Goal: Task Accomplishment & Management: Manage account settings

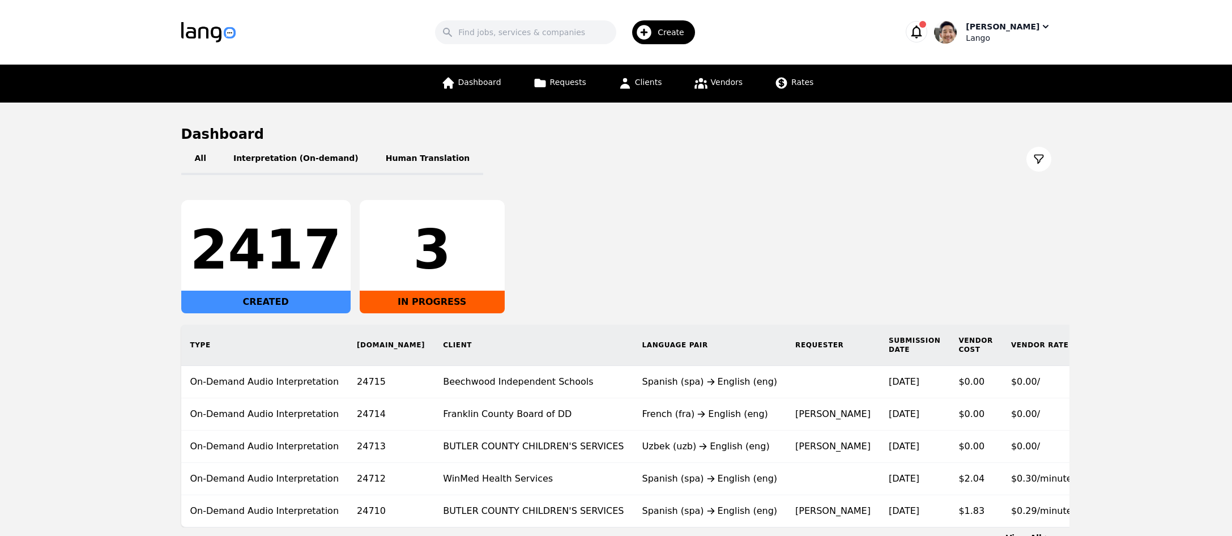
click at [997, 21] on div "[PERSON_NAME]" at bounding box center [1003, 26] width 74 height 11
click at [991, 103] on p "Switch Company" at bounding box center [996, 98] width 66 height 11
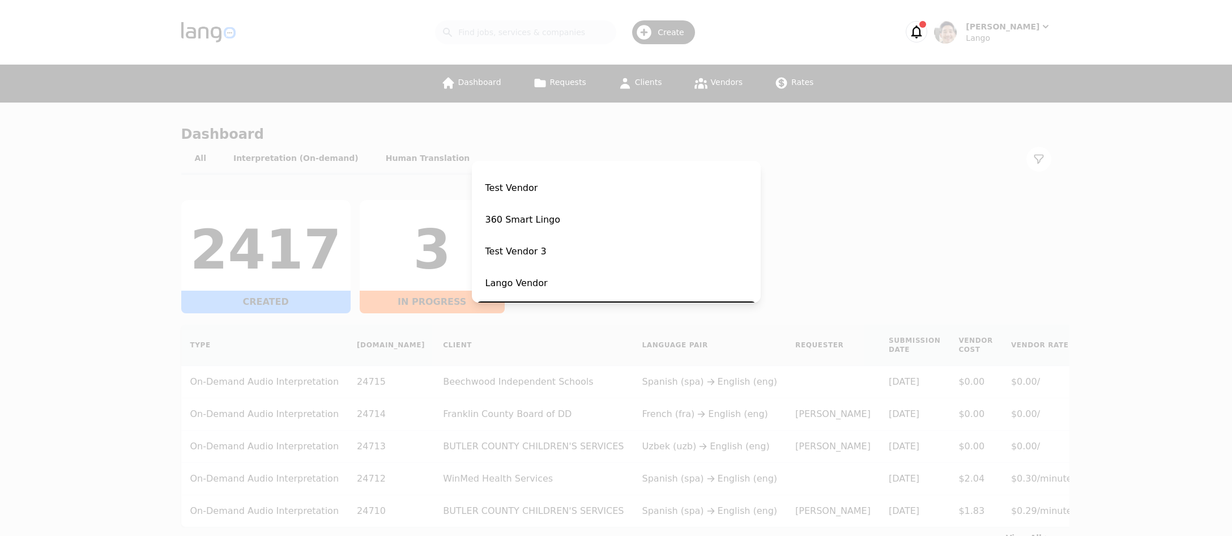
drag, startPoint x: 540, startPoint y: 280, endPoint x: 597, endPoint y: 267, distance: 58.7
click at [540, 280] on span "Lango Vendor" at bounding box center [616, 283] width 280 height 27
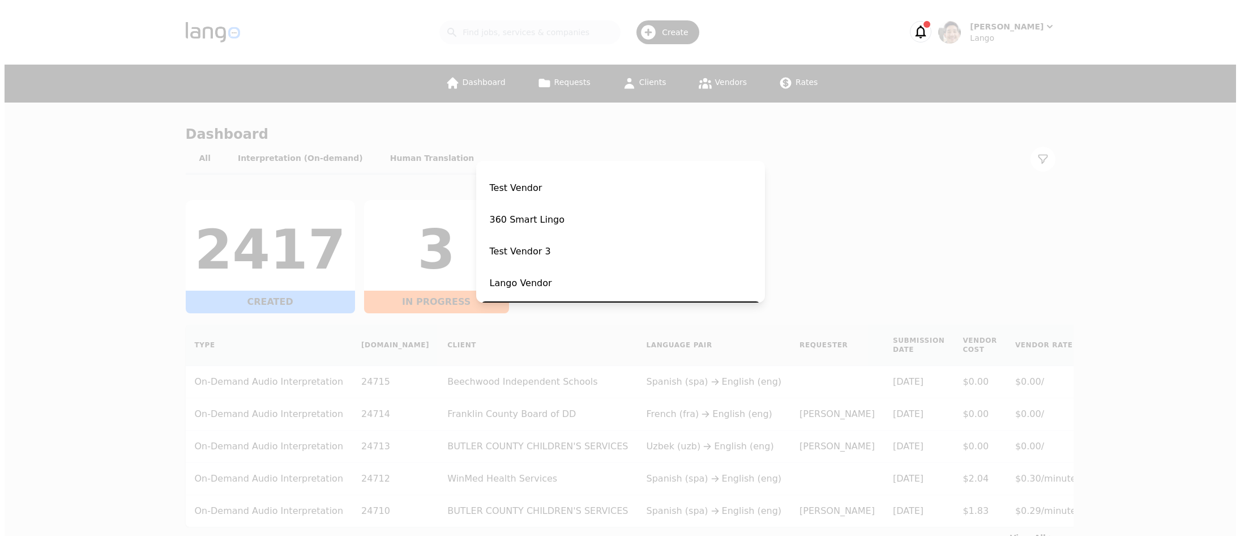
scroll to position [200, 0]
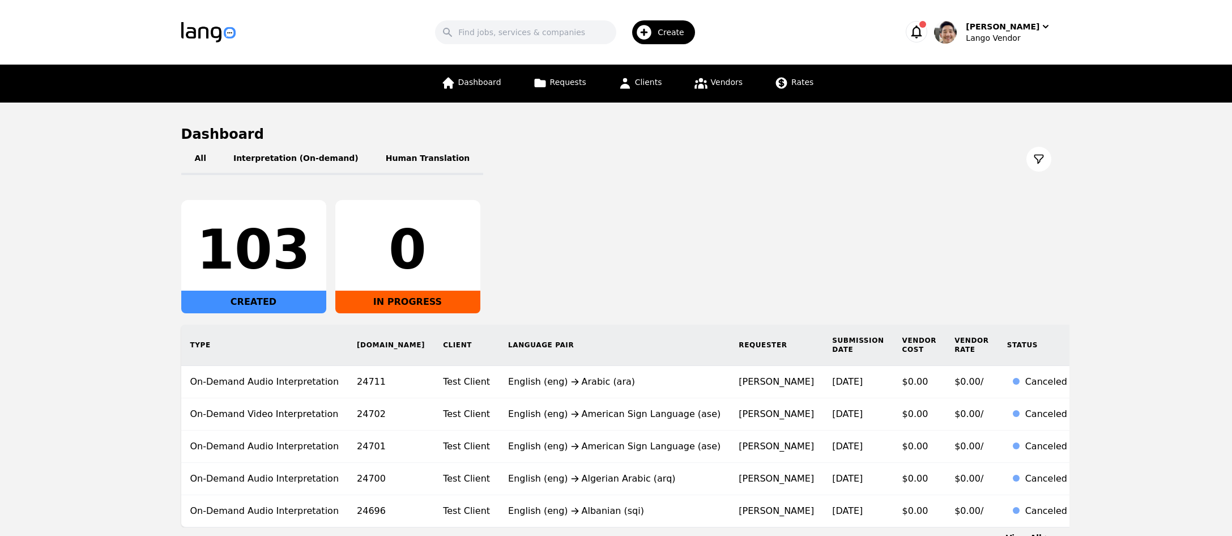
click at [827, 173] on div "All Interpretation (On-demand) Human Translation" at bounding box center [616, 159] width 870 height 32
click at [1023, 31] on div "[PERSON_NAME]" at bounding box center [1003, 26] width 74 height 11
click at [1000, 67] on link "Settings" at bounding box center [992, 69] width 109 height 25
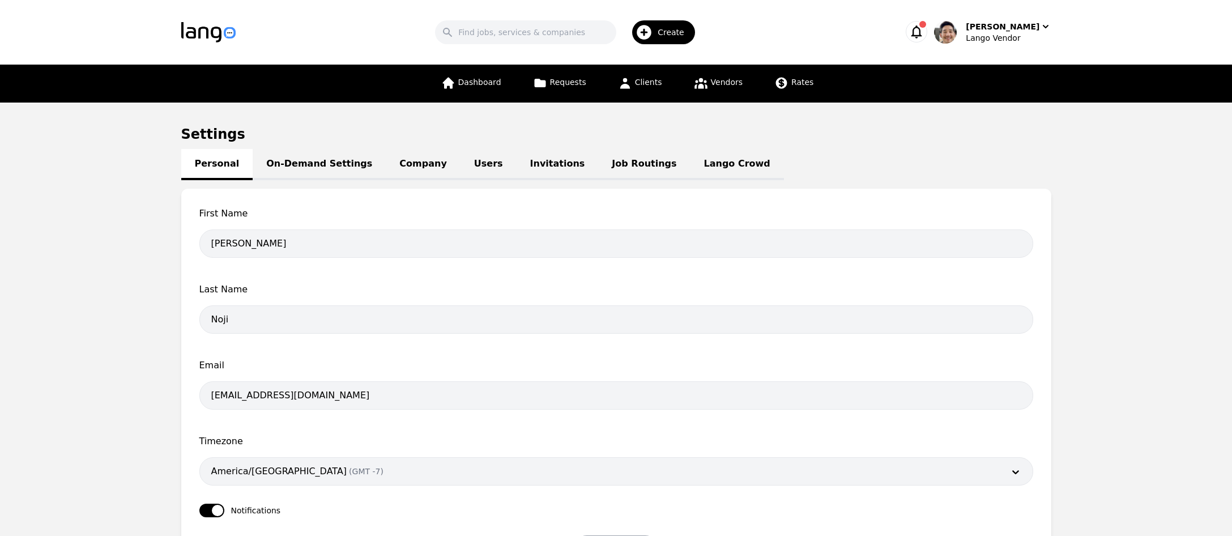
click at [697, 165] on link "Lango Crowd" at bounding box center [736, 164] width 93 height 31
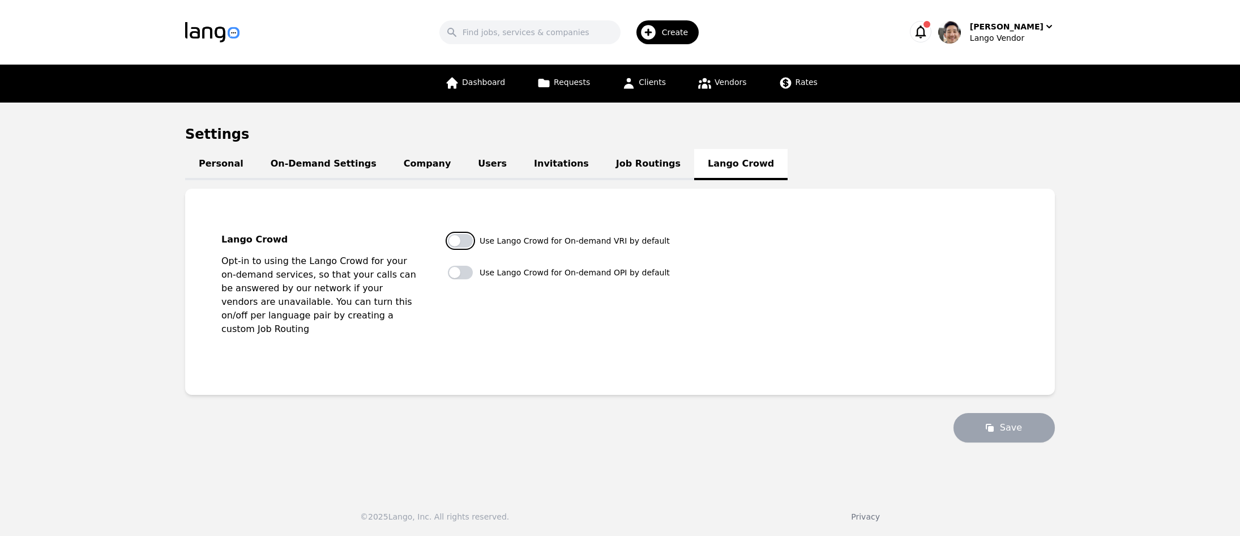
click at [458, 246] on button "button" at bounding box center [460, 241] width 25 height 14
checkbox input "true"
click at [458, 276] on button "button" at bounding box center [460, 273] width 25 height 14
checkbox input "true"
click at [1020, 413] on button "Save" at bounding box center [1004, 427] width 101 height 29
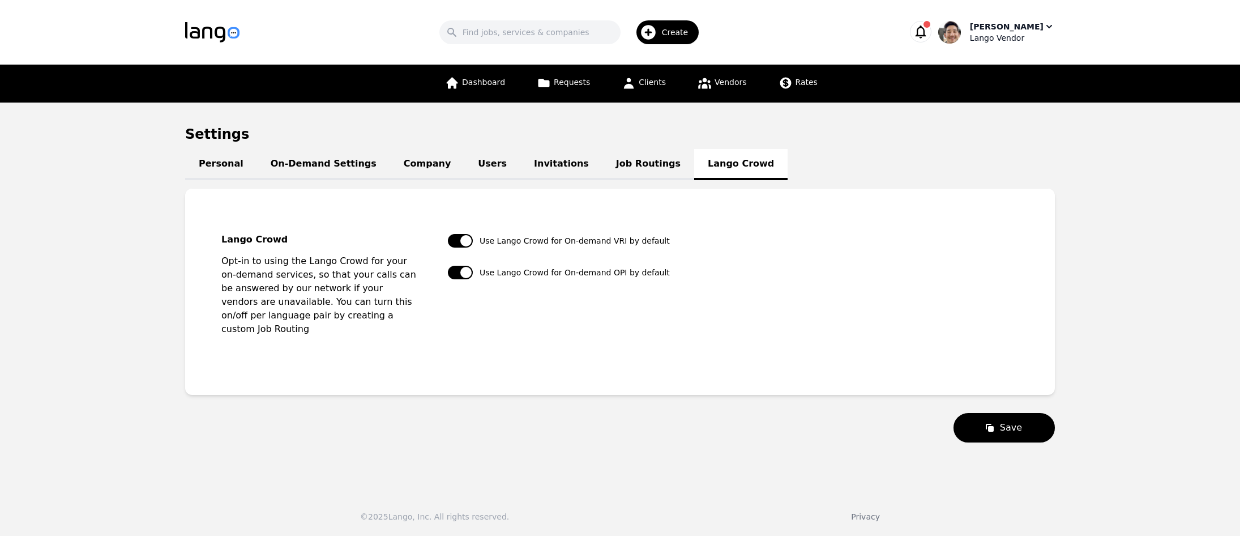
click at [1020, 39] on div "Lango Vendor" at bounding box center [1012, 37] width 85 height 11
click at [1013, 69] on link "Settings" at bounding box center [996, 69] width 109 height 25
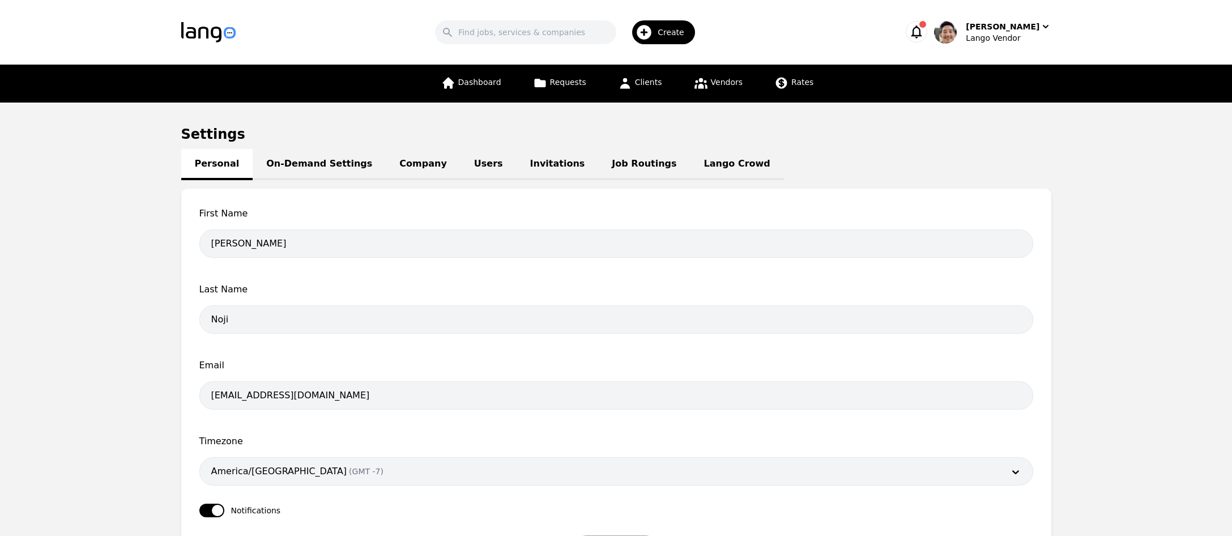
click at [477, 167] on link "Users" at bounding box center [488, 164] width 56 height 31
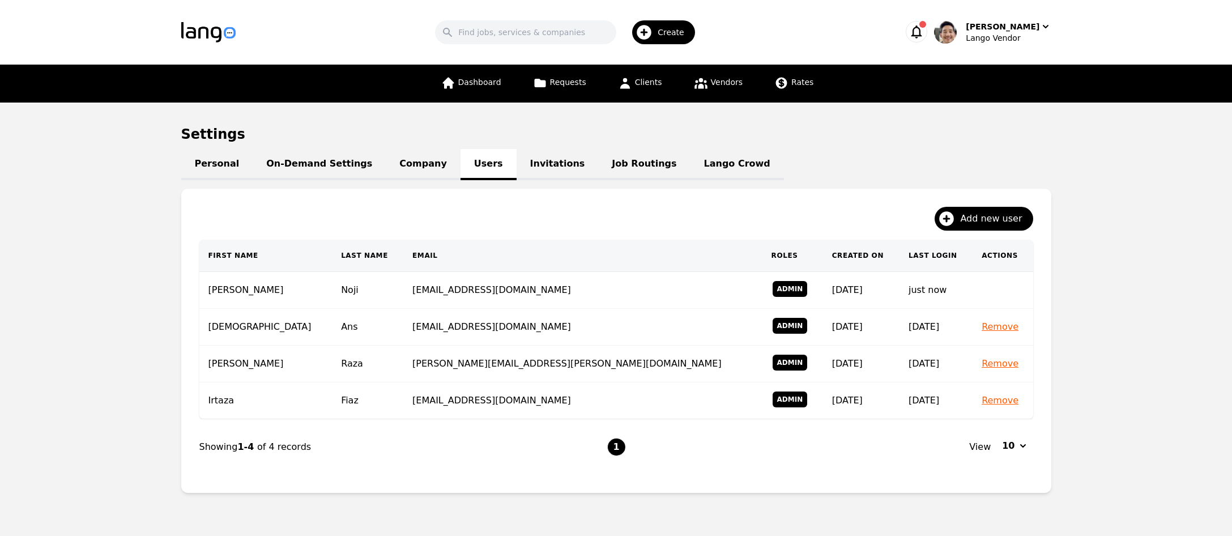
click at [516, 164] on link "Invitations" at bounding box center [557, 164] width 82 height 31
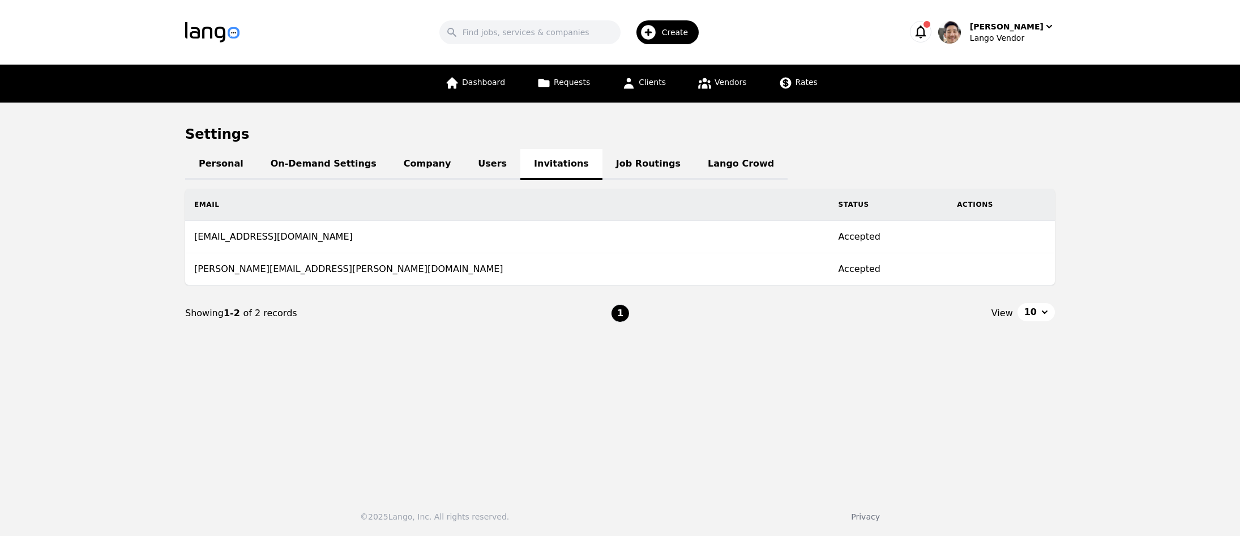
click at [539, 165] on div "Personal On-Demand Settings Company Users Invitations Job Routings Lango Crowd" at bounding box center [620, 164] width 870 height 14
click at [464, 166] on link "Users" at bounding box center [492, 164] width 56 height 31
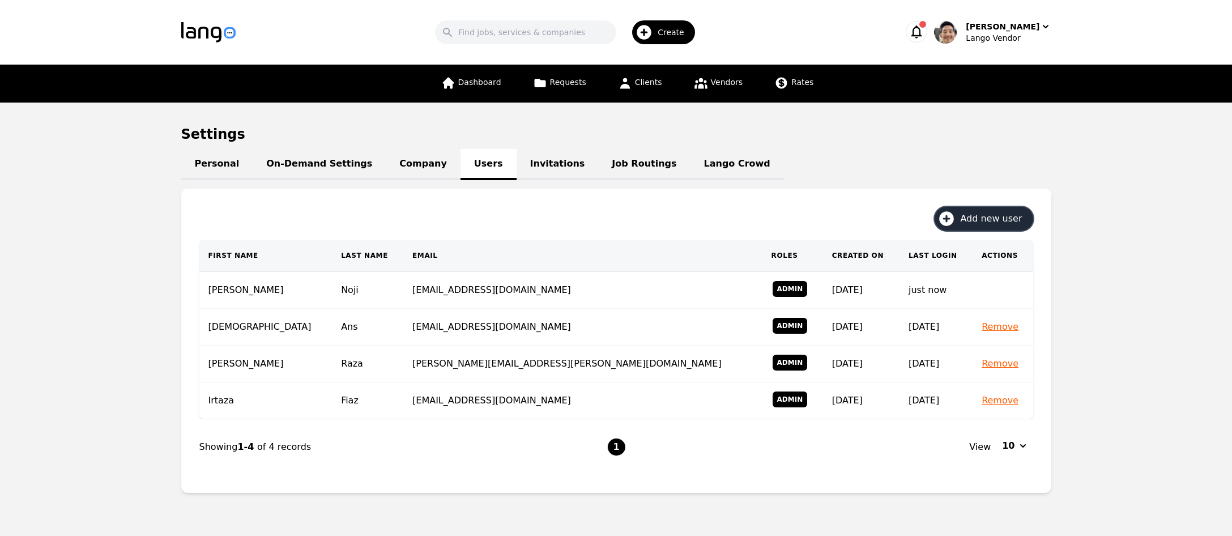
click at [977, 219] on span "Add new user" at bounding box center [995, 219] width 70 height 14
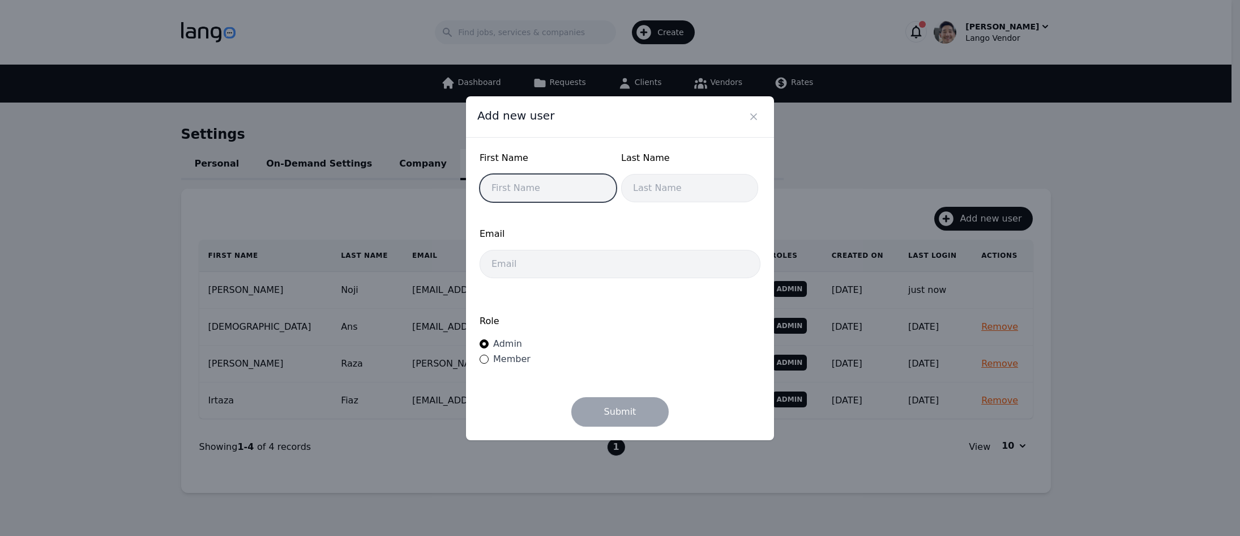
click at [559, 193] on input "text" at bounding box center [548, 188] width 137 height 28
type input "Aulona"
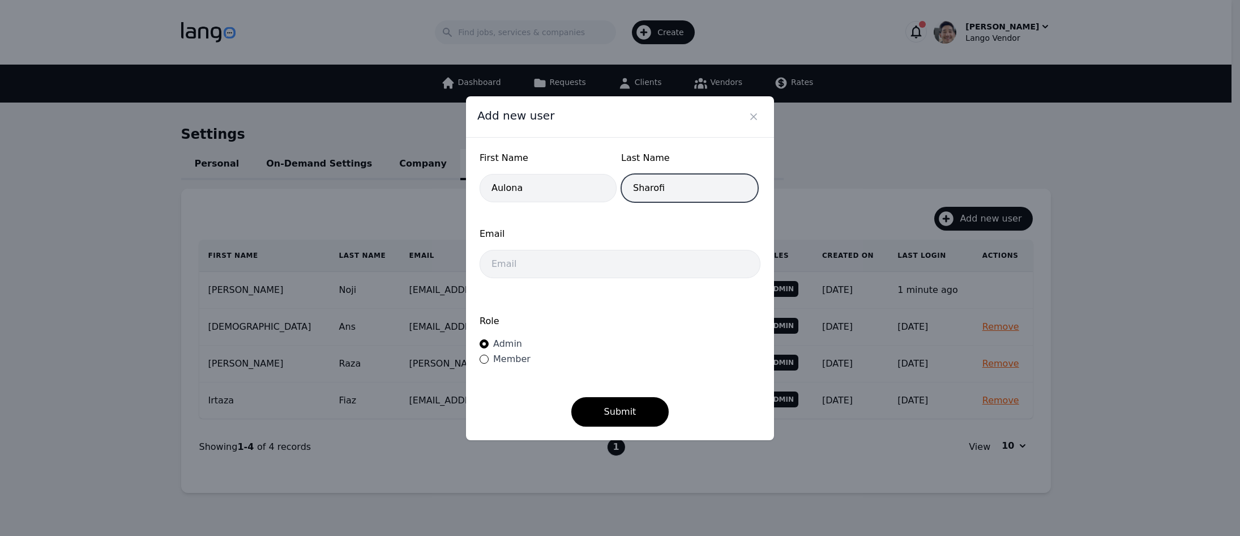
type input "Sharofi"
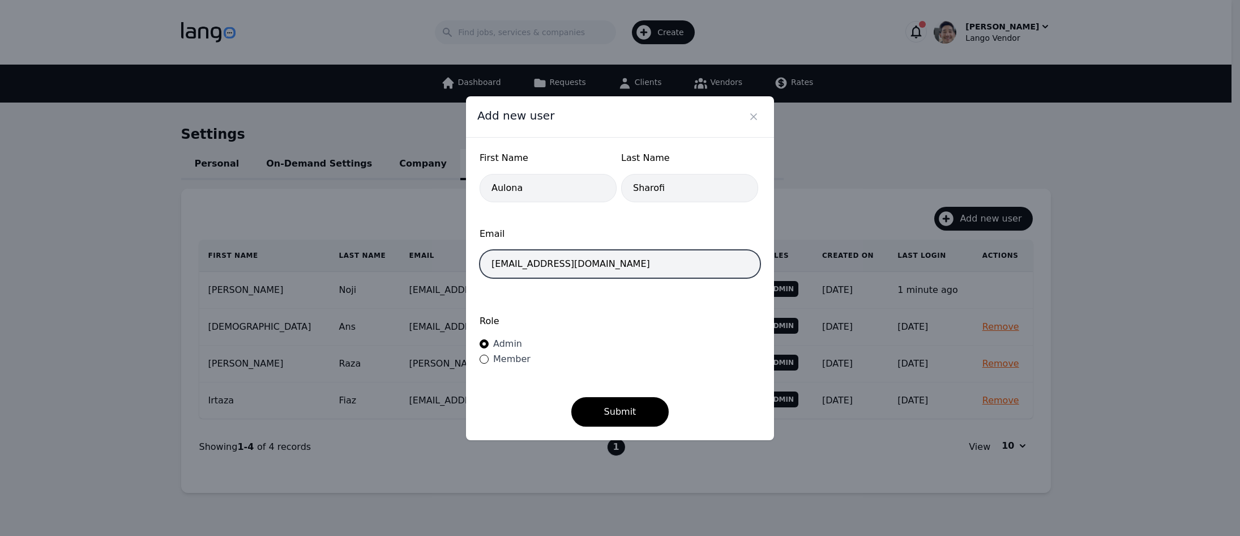
type input "[EMAIL_ADDRESS][DOMAIN_NAME]"
click at [714, 348] on div "Role Admin Member" at bounding box center [620, 341] width 281 height 76
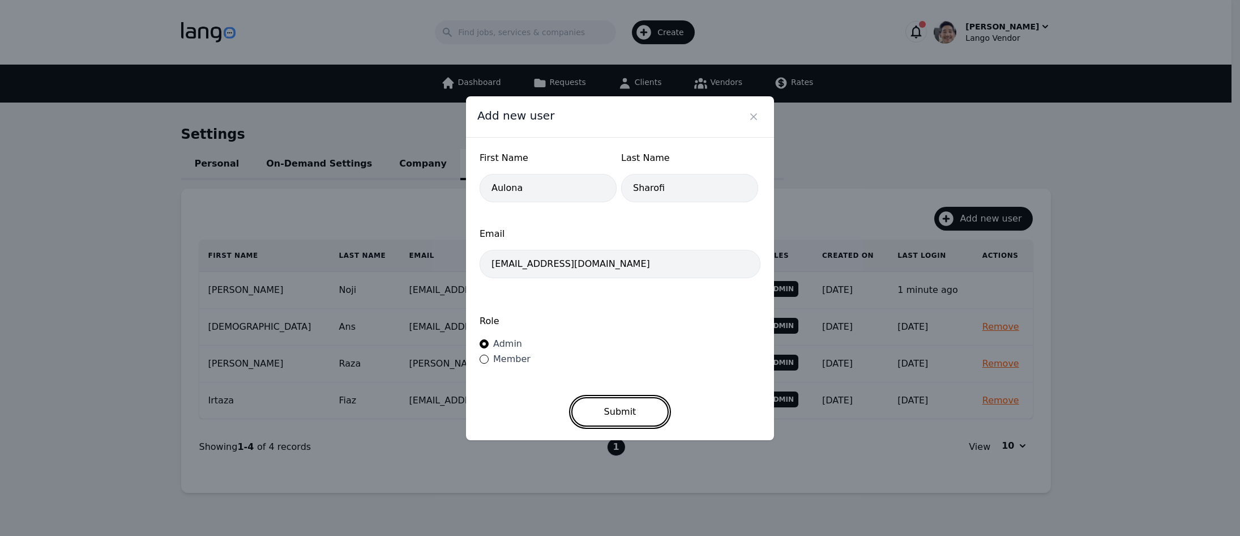
click at [638, 405] on button "Submit" at bounding box center [620, 411] width 98 height 29
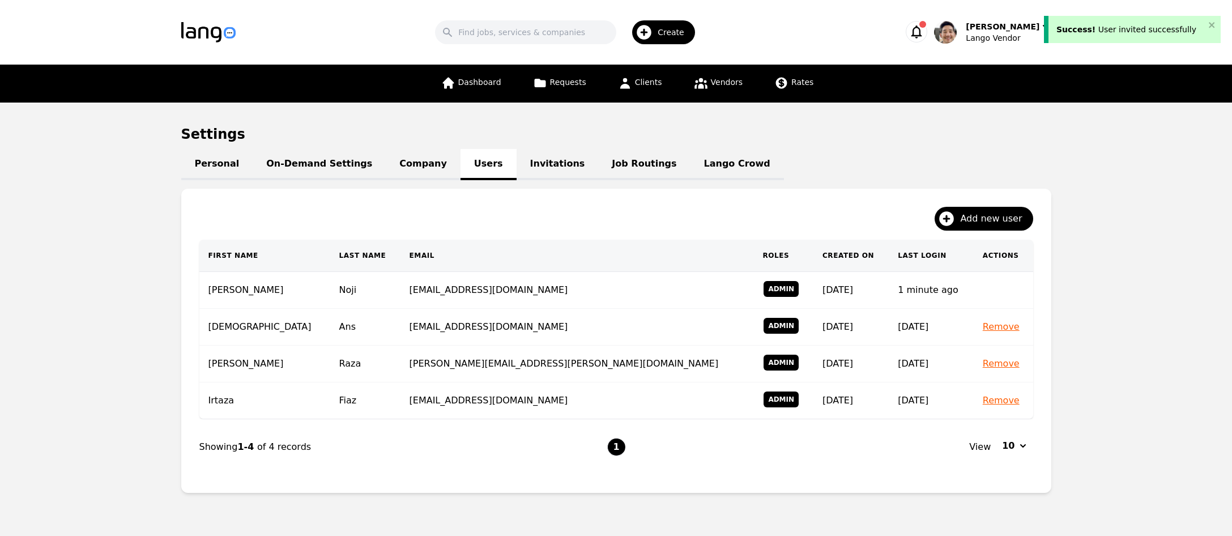
click at [519, 172] on link "Invitations" at bounding box center [557, 164] width 82 height 31
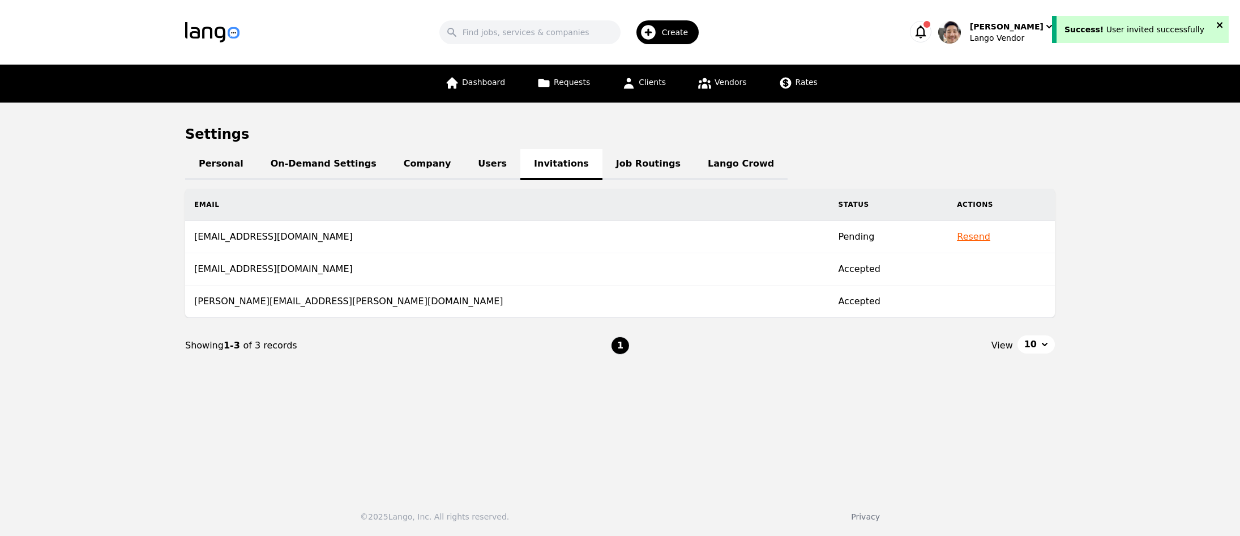
click at [1223, 22] on icon "close" at bounding box center [1220, 24] width 8 height 9
click at [1135, 229] on main "Settings Personal On-Demand Settings Company Users Invitations Job Routings Lan…" at bounding box center [620, 293] width 1240 height 381
click at [1139, 220] on main "Settings Personal On-Demand Settings Company Users Invitations Job Routings Lan…" at bounding box center [620, 293] width 1240 height 381
click at [1022, 122] on main "Settings Personal On-Demand Settings Company Users Invitations Job Routings Lan…" at bounding box center [620, 293] width 1240 height 381
click at [695, 164] on link "Lango Crowd" at bounding box center [740, 164] width 93 height 31
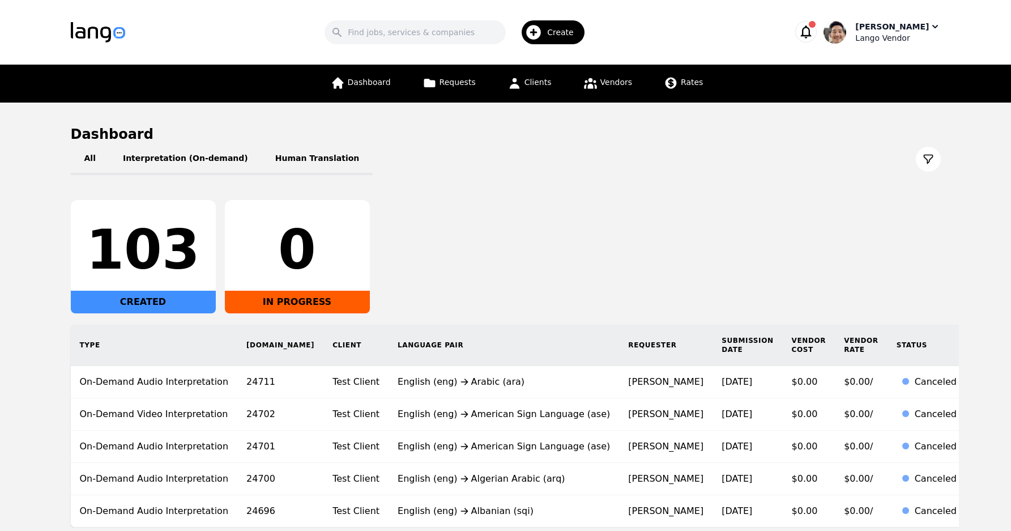
click at [902, 25] on div "[PERSON_NAME]" at bounding box center [892, 26] width 74 height 11
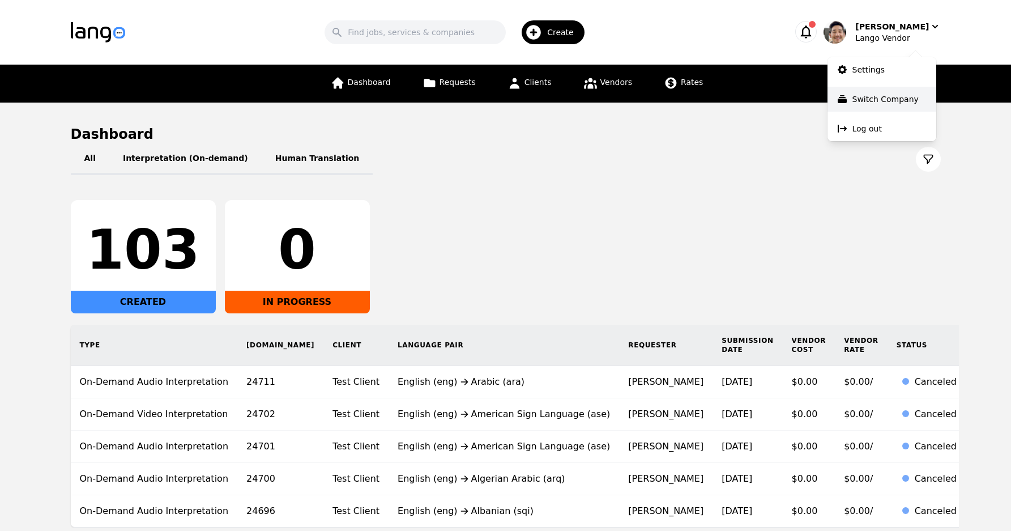
click at [895, 97] on p "Switch Company" at bounding box center [885, 98] width 66 height 11
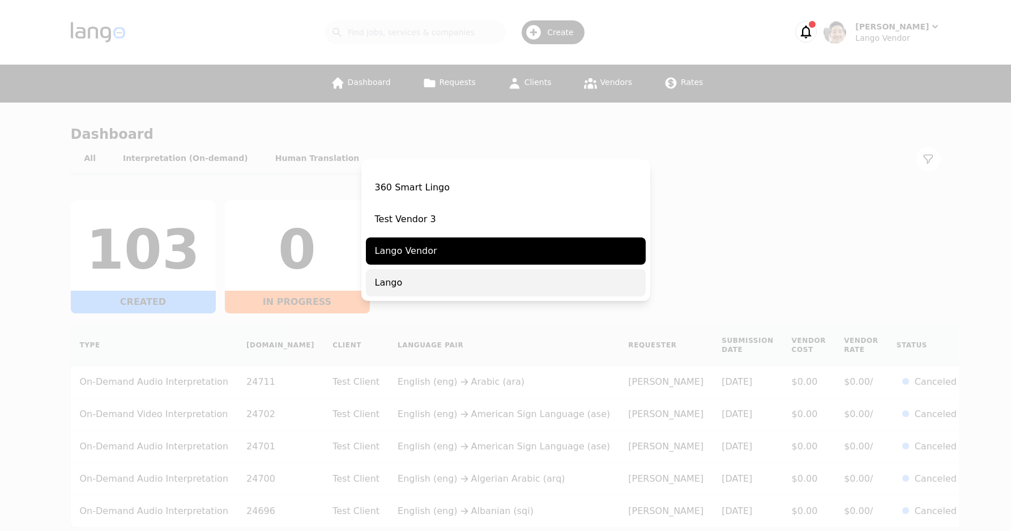
drag, startPoint x: 472, startPoint y: 284, endPoint x: 479, endPoint y: 284, distance: 6.8
click at [472, 284] on span "Lango" at bounding box center [506, 282] width 280 height 27
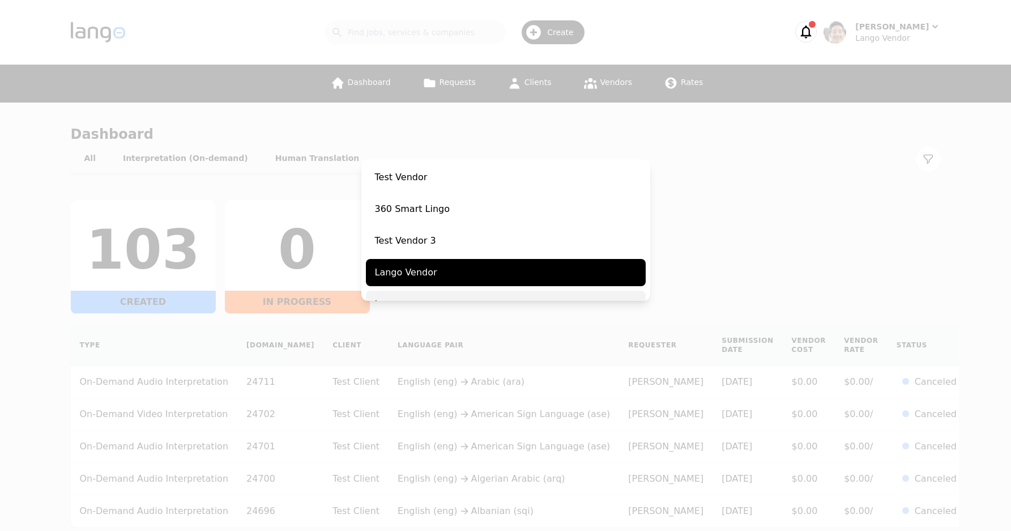
scroll to position [231, 0]
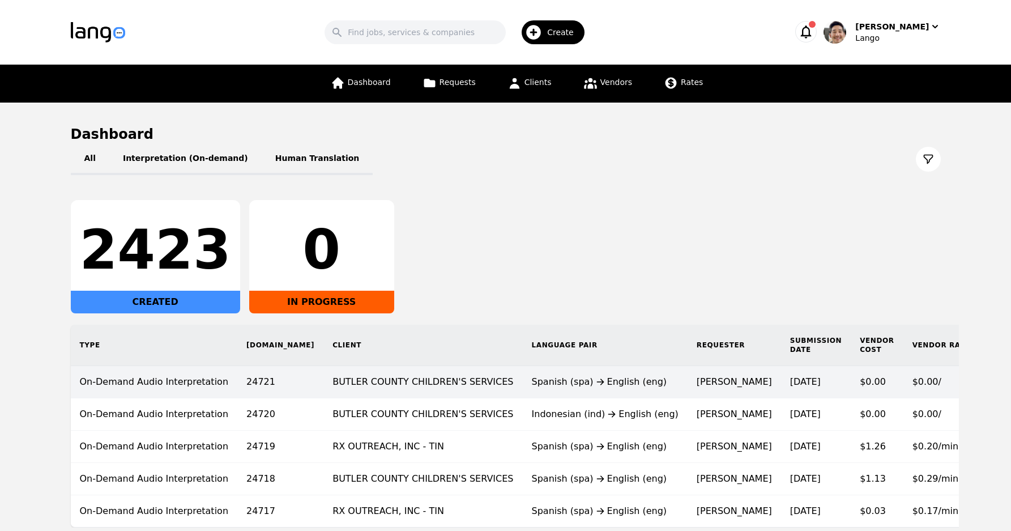
click at [781, 388] on td "[DATE]" at bounding box center [816, 382] width 70 height 32
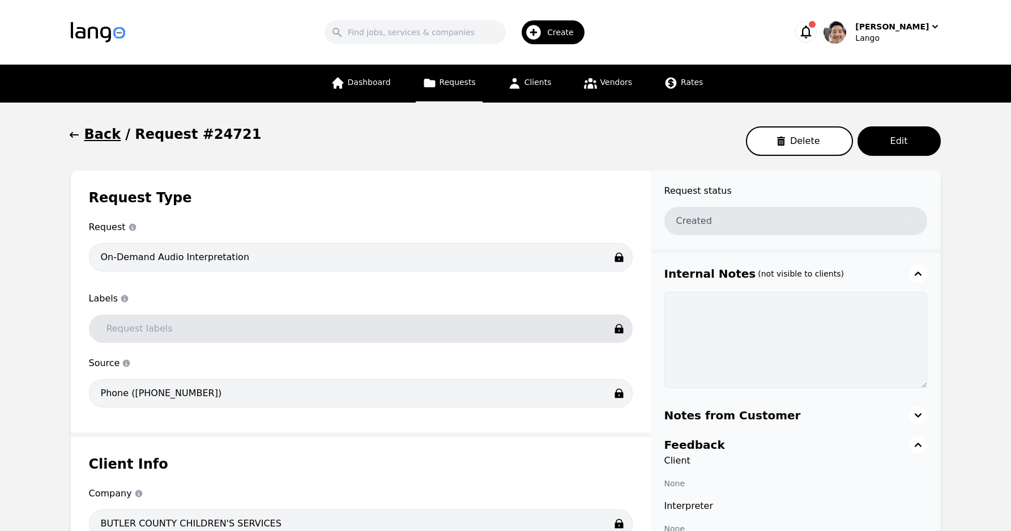
click at [486, 195] on h1 "Request Type" at bounding box center [361, 198] width 544 height 18
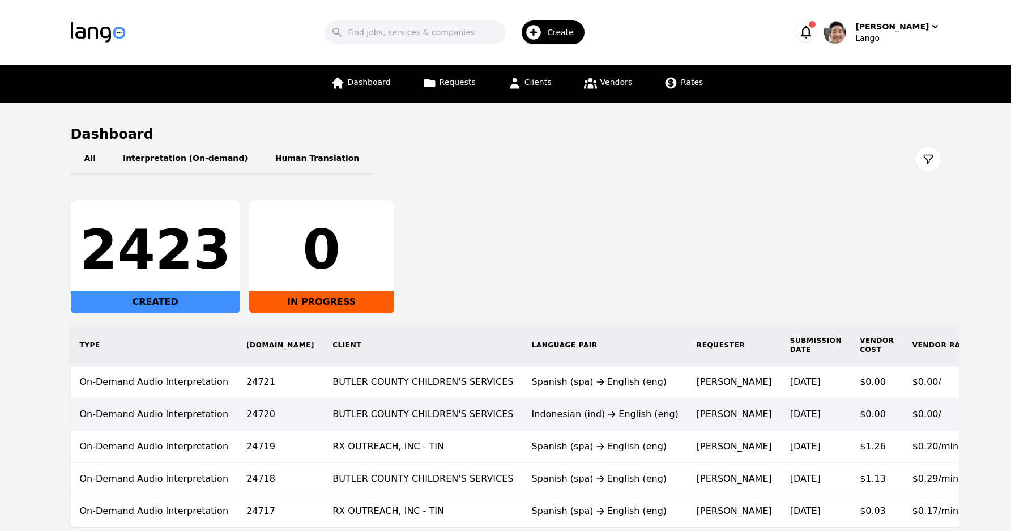
click at [781, 416] on td "[DATE]" at bounding box center [816, 414] width 70 height 32
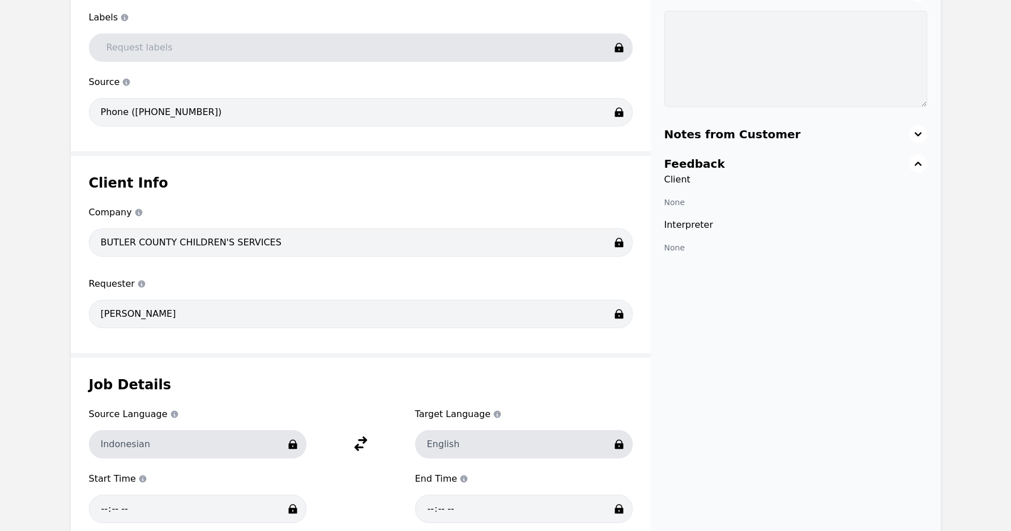
scroll to position [416, 0]
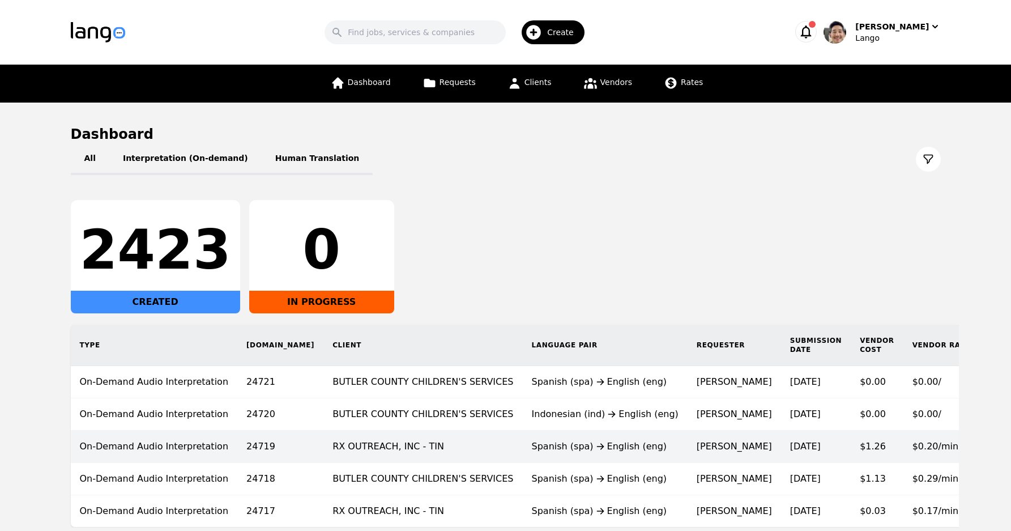
click at [781, 455] on td "[DATE]" at bounding box center [816, 446] width 70 height 32
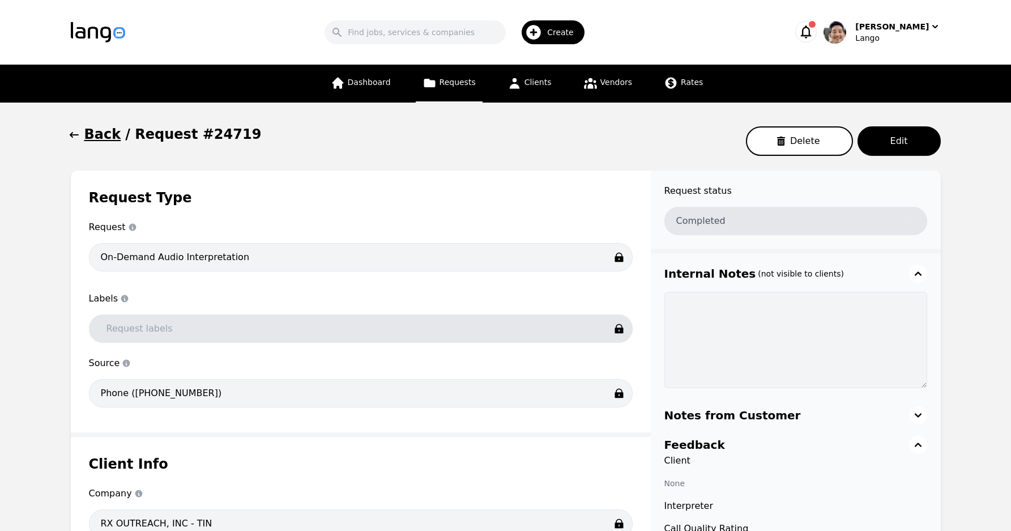
scroll to position [541, 0]
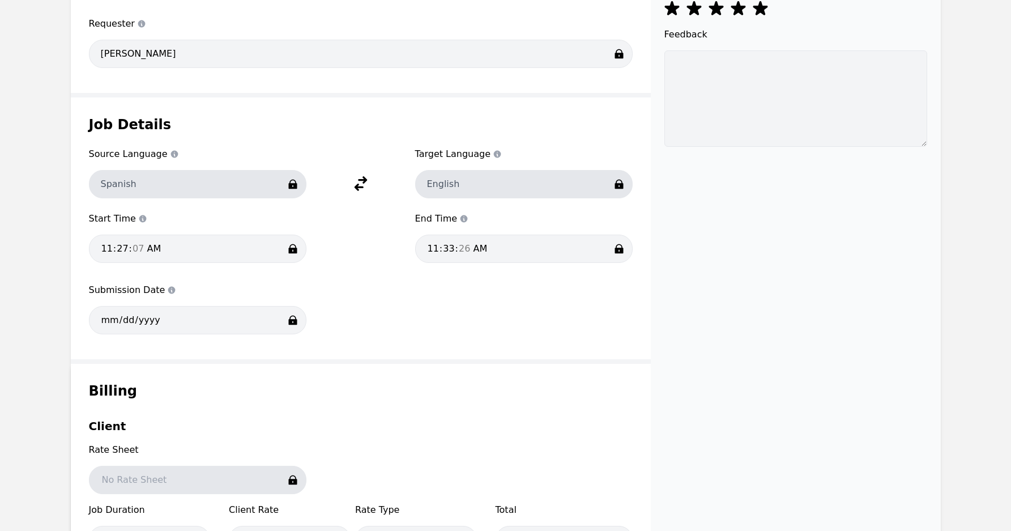
drag, startPoint x: 602, startPoint y: 418, endPoint x: 604, endPoint y: 412, distance: 6.5
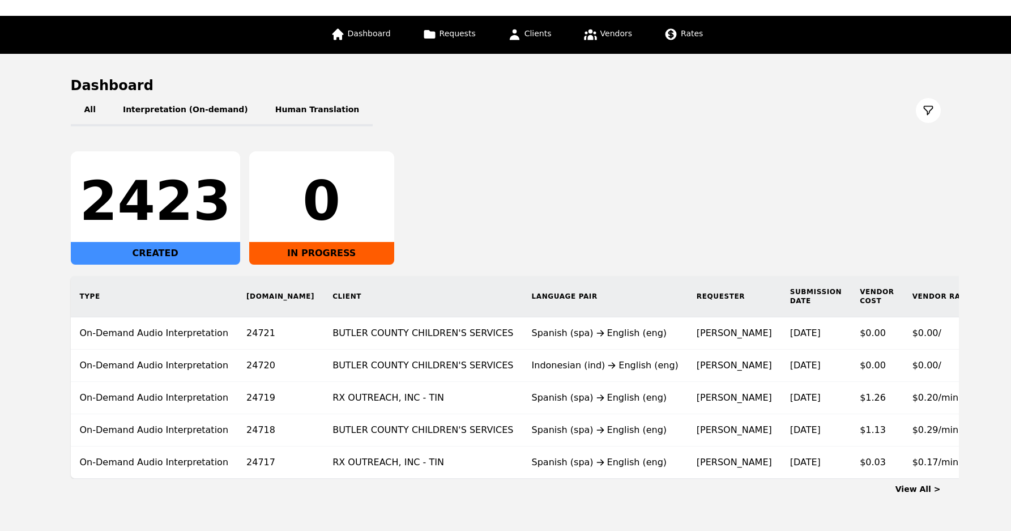
scroll to position [96, 0]
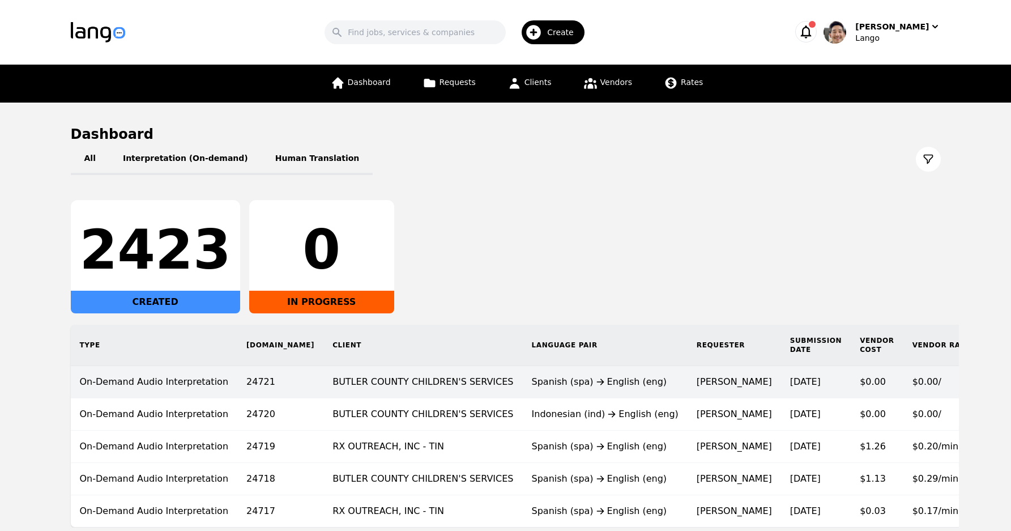
click at [439, 392] on td "BUTLER COUNTY CHILDREN'S SERVICES" at bounding box center [422, 382] width 199 height 32
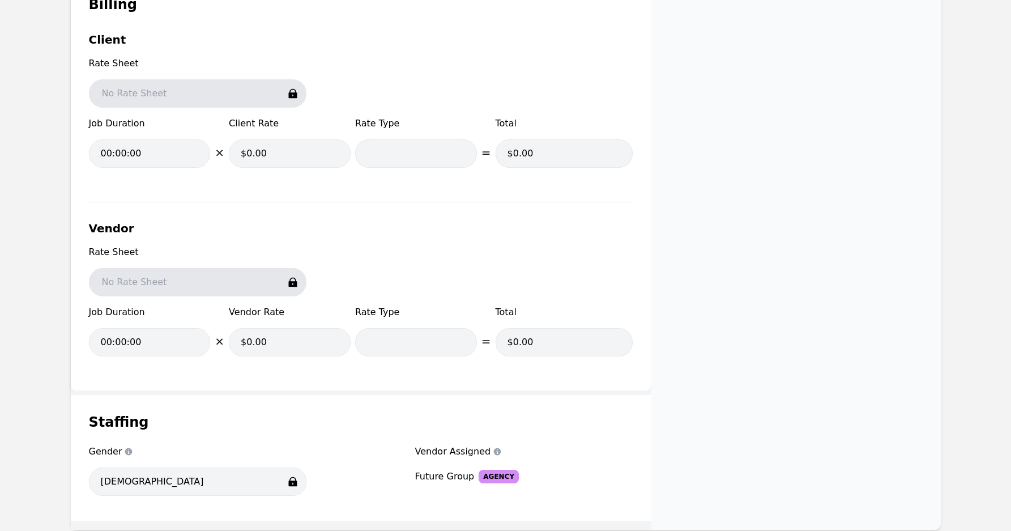
scroll to position [1001, 0]
